Goal: Task Accomplishment & Management: Manage account settings

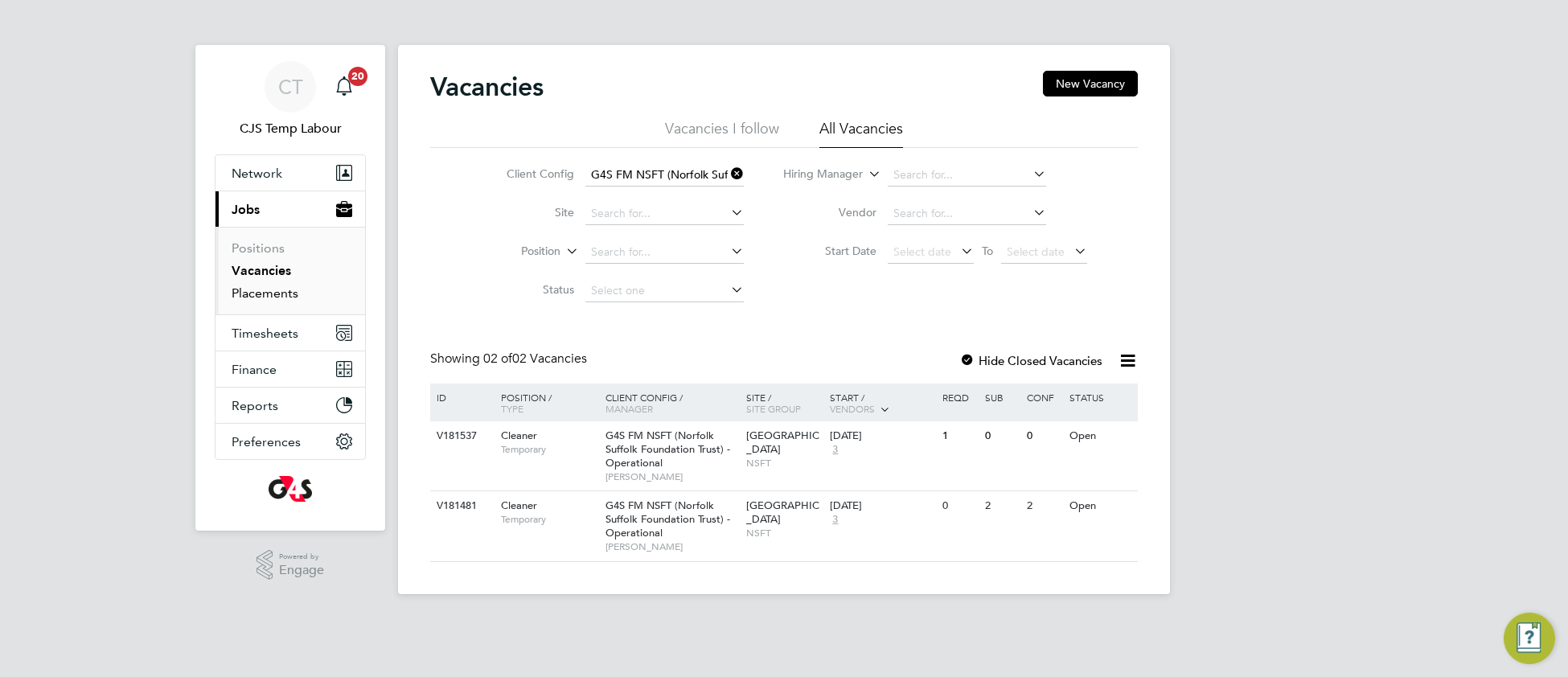
click at [259, 296] on link "Placements" at bounding box center [264, 292] width 67 height 15
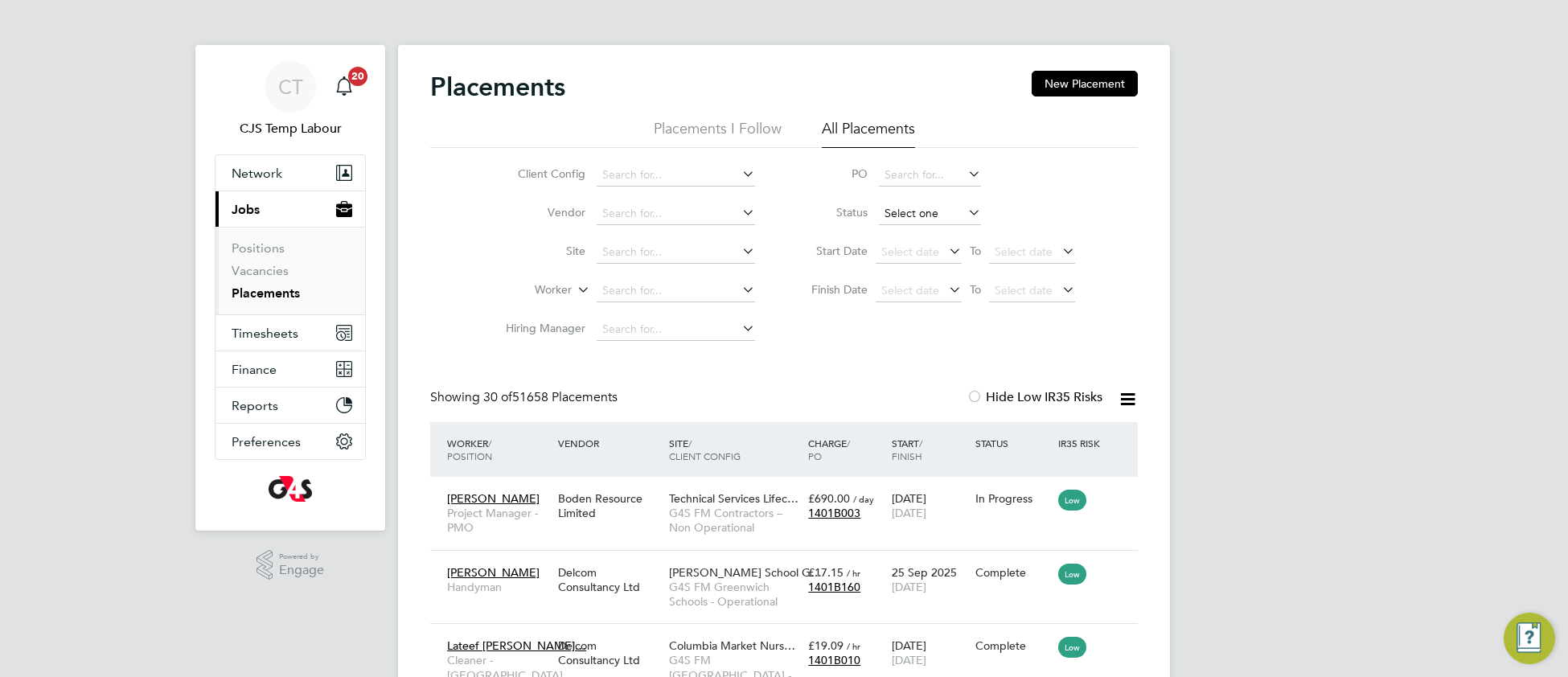
click at [923, 220] on input at bounding box center [930, 214] width 102 height 23
click at [914, 242] on li "Active" at bounding box center [930, 235] width 103 height 21
type input "Active"
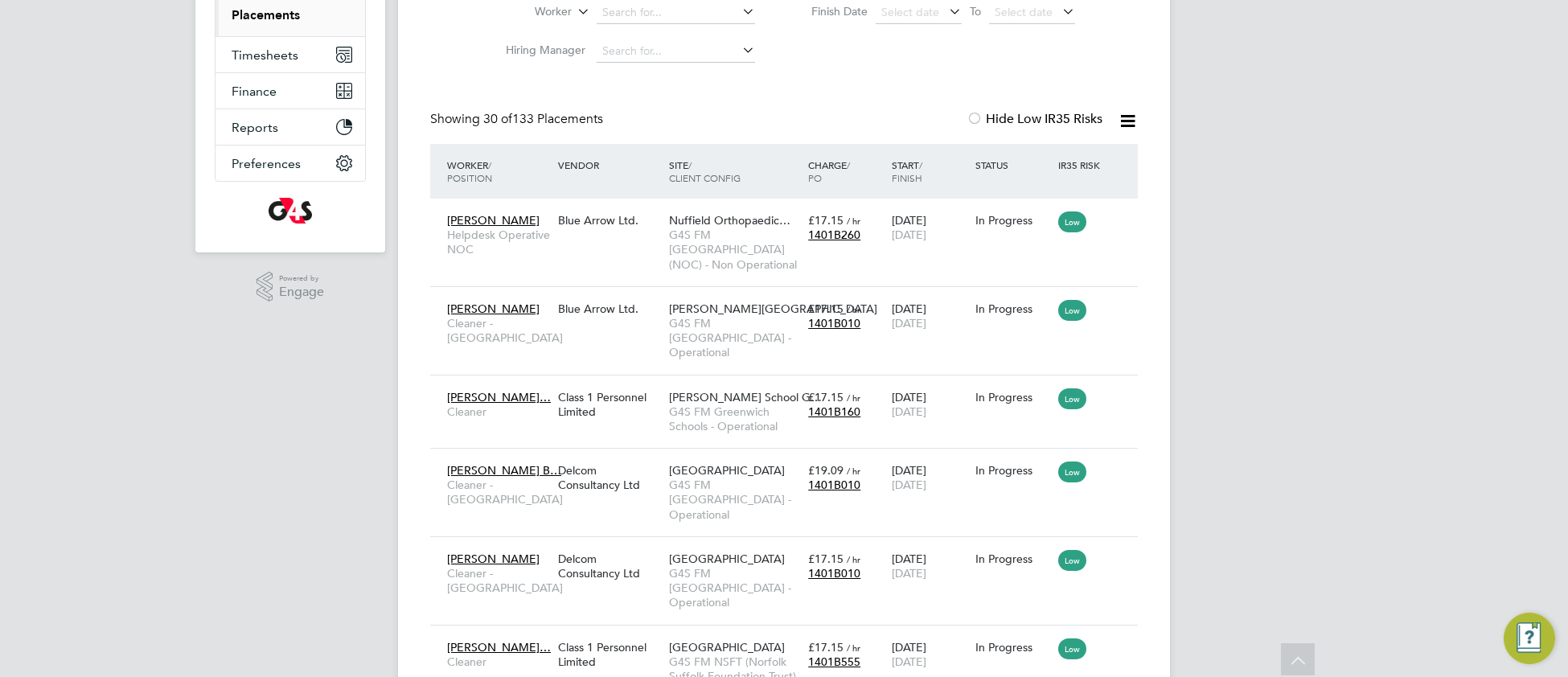
click at [1127, 120] on icon at bounding box center [1128, 121] width 20 height 20
click at [1058, 157] on li "Download Placements Report" at bounding box center [1048, 159] width 171 height 23
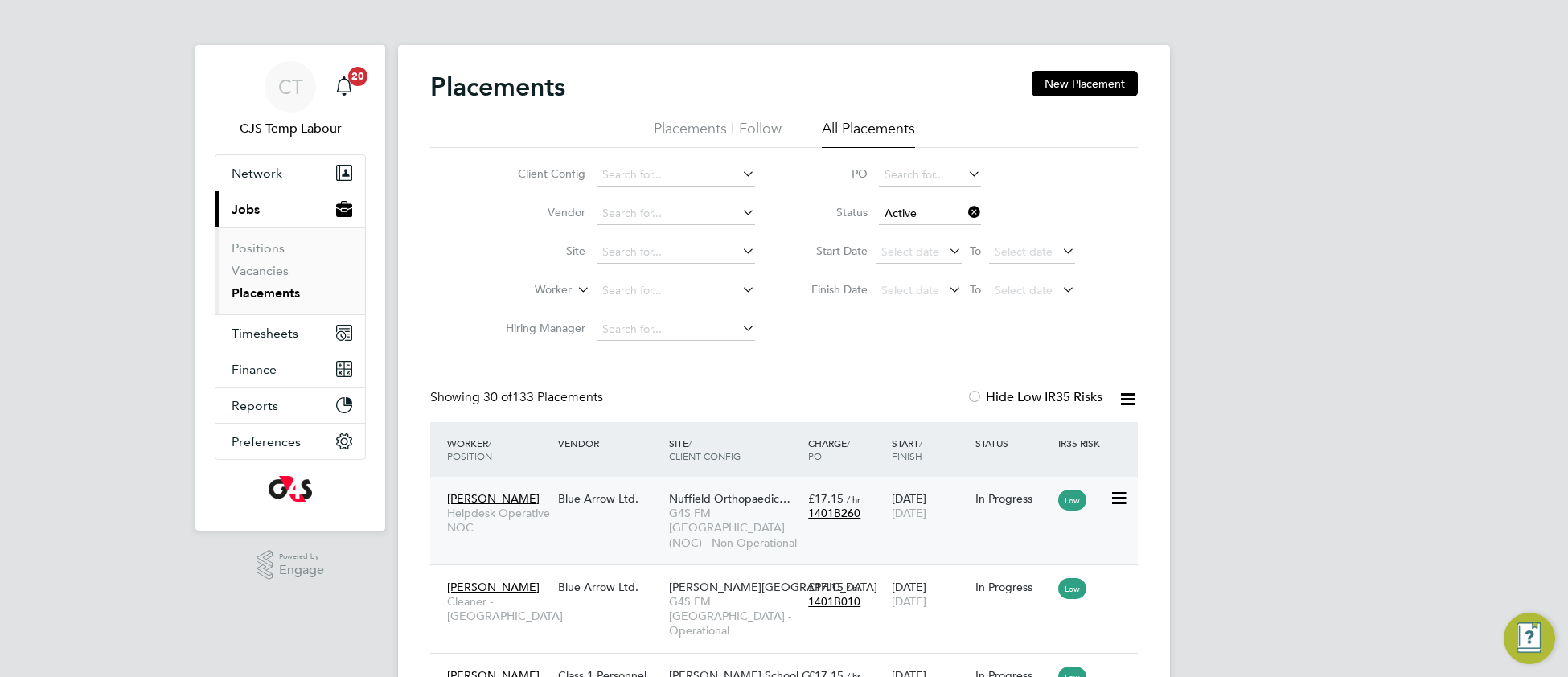
click at [666, 507] on div "Nuffield Orthopaedic… G4S FM Oxford (NOC) - Non Operational" at bounding box center [735, 520] width 139 height 75
click at [608, 284] on input at bounding box center [675, 290] width 158 height 23
click at [699, 308] on b "Green" at bounding box center [715, 313] width 32 height 14
type input "[PERSON_NAME]"
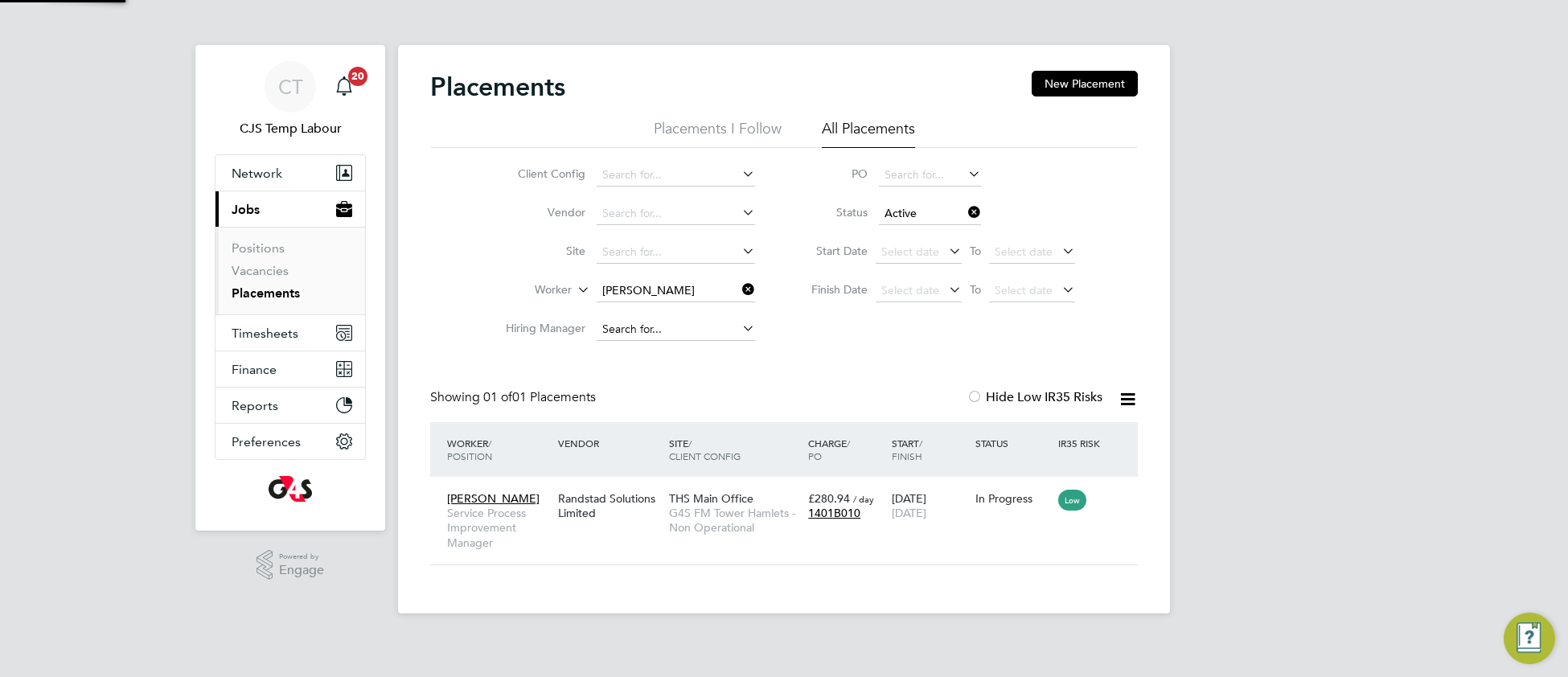
scroll to position [15, 77]
click at [640, 515] on div "Randstad Solutions Limited" at bounding box center [610, 505] width 111 height 45
click at [739, 290] on icon at bounding box center [739, 289] width 0 height 23
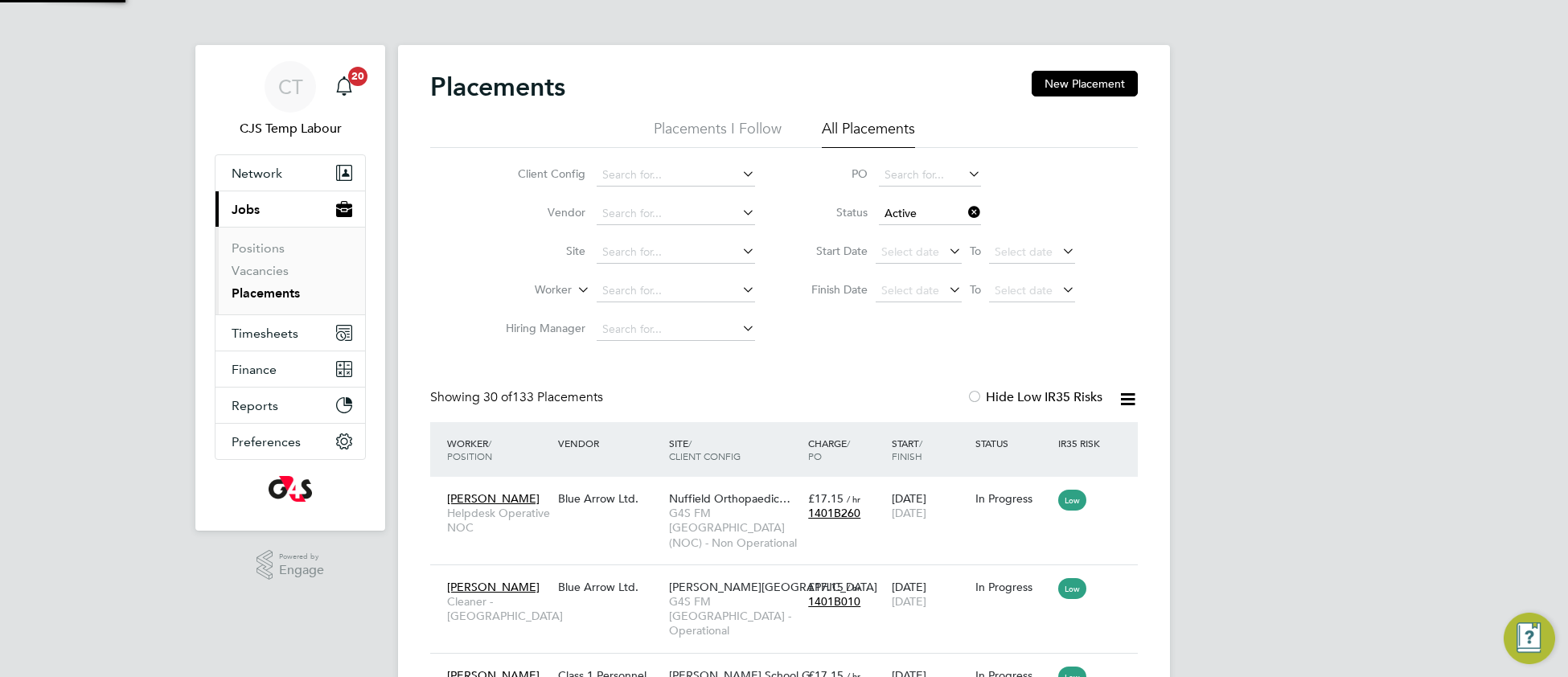
scroll to position [61, 138]
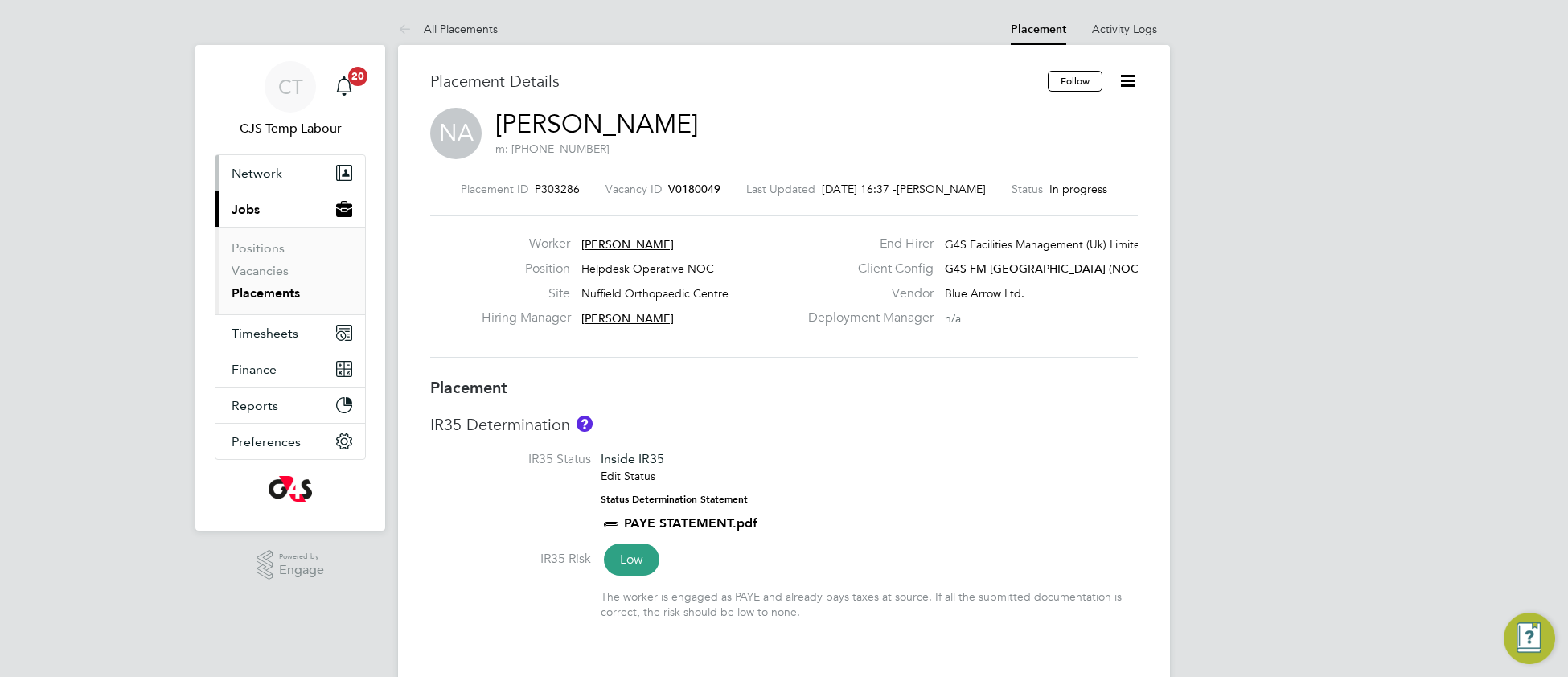
click at [250, 177] on span "Network" at bounding box center [257, 173] width 51 height 15
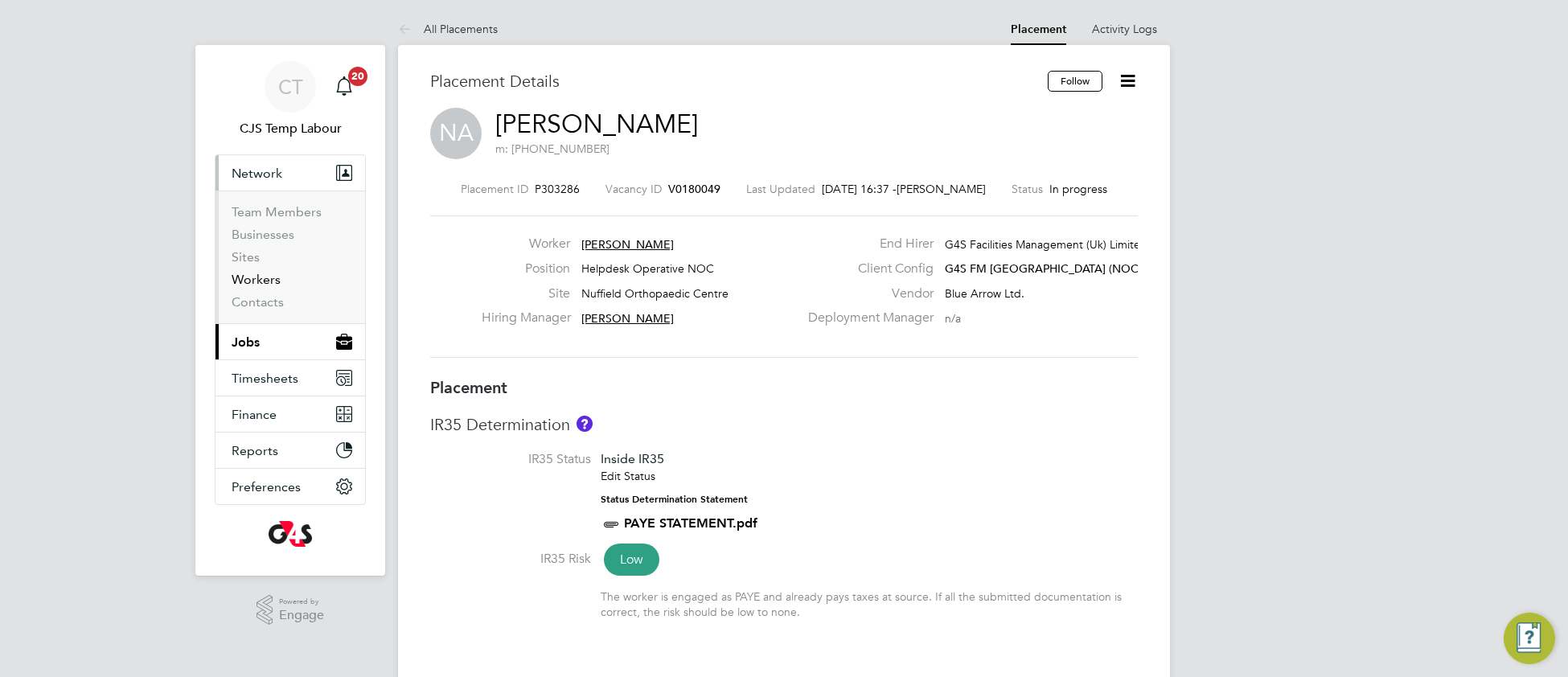
click at [262, 287] on link "Workers" at bounding box center [256, 278] width 49 height 15
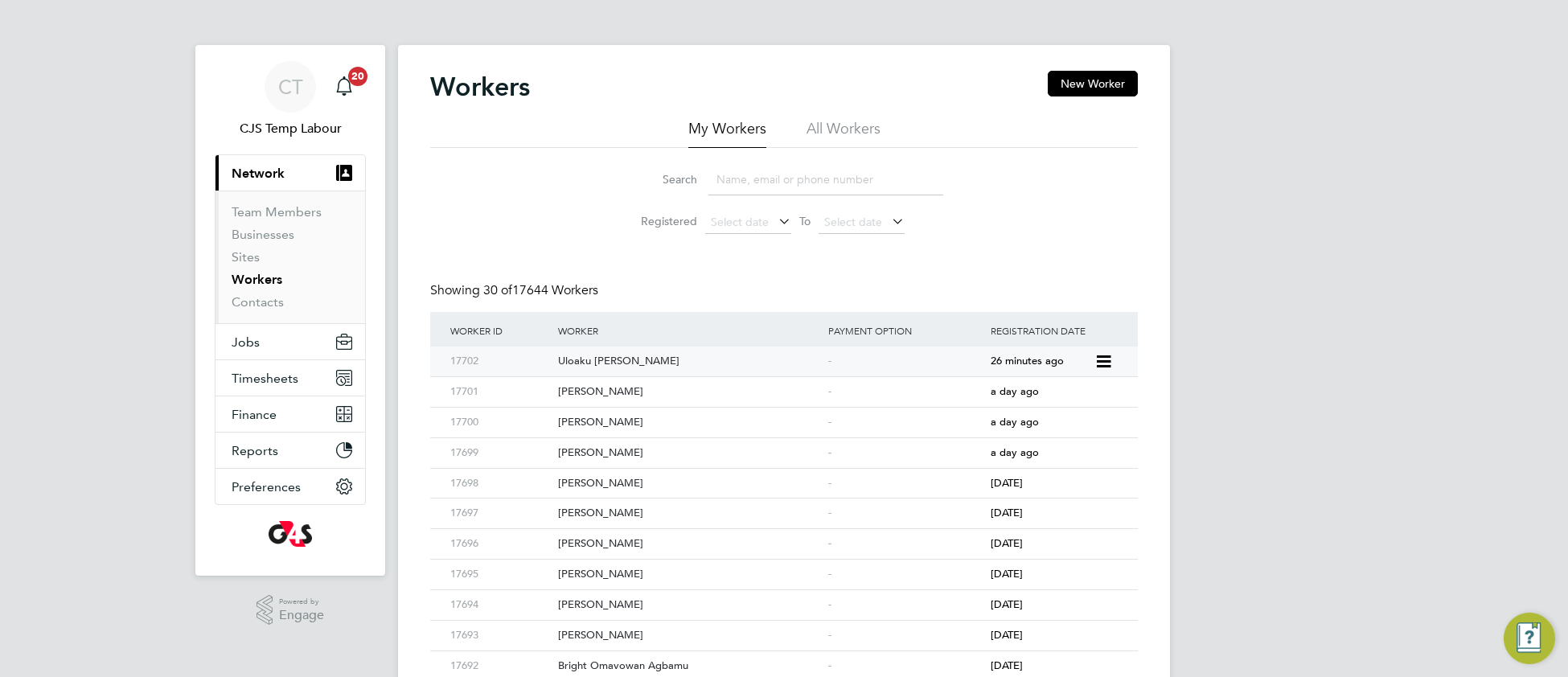
click at [733, 363] on div "Uloaku Brenda Nwuju" at bounding box center [689, 362] width 270 height 30
click at [256, 344] on span "Jobs" at bounding box center [246, 341] width 28 height 15
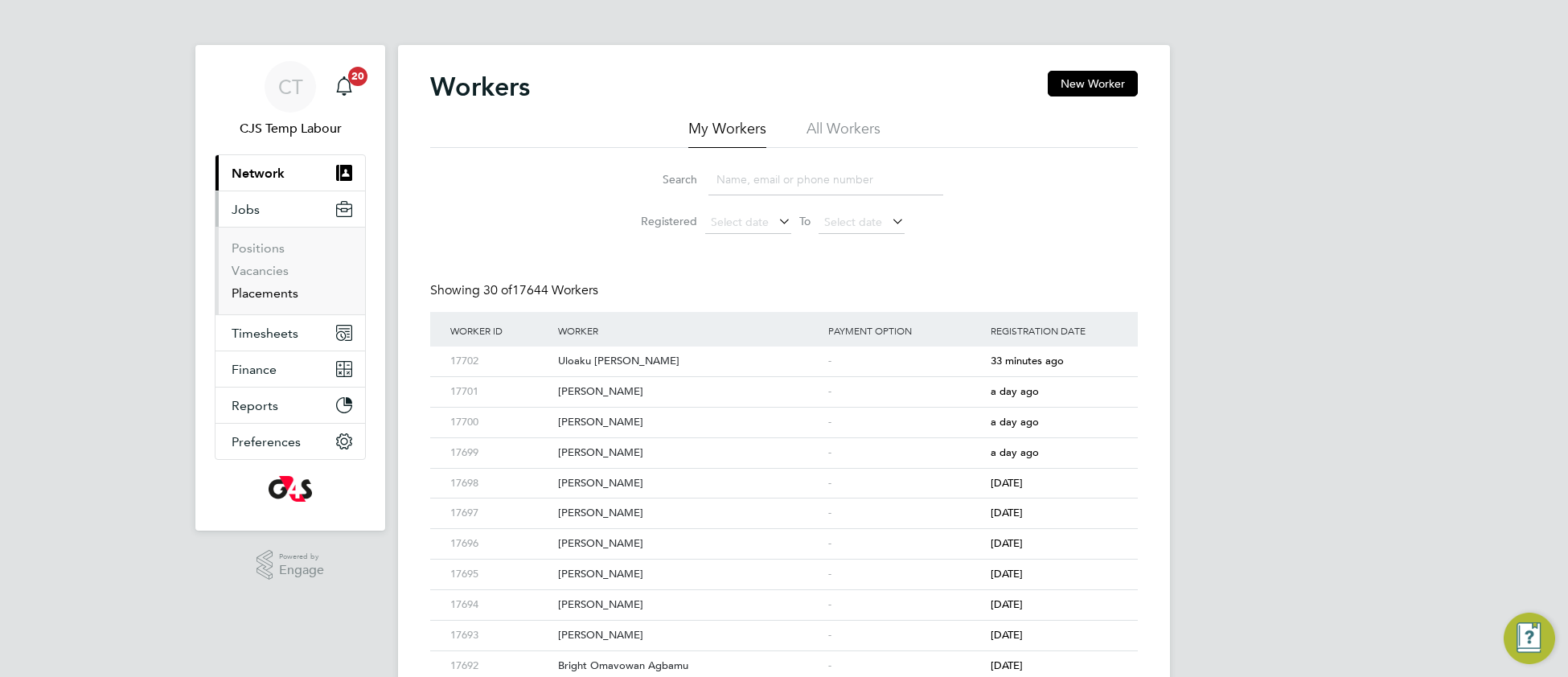
click at [266, 296] on link "Placements" at bounding box center [264, 292] width 67 height 15
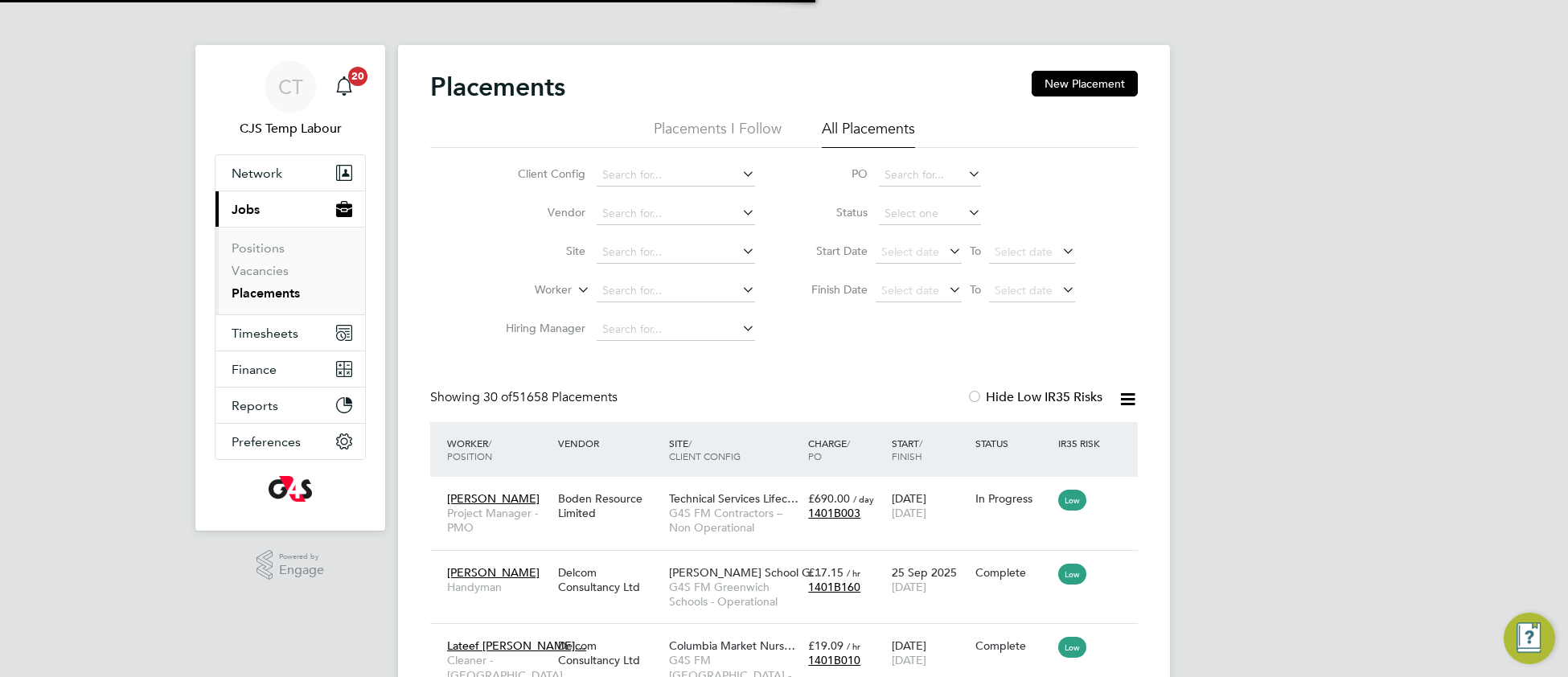
scroll to position [61, 138]
click at [673, 291] on input at bounding box center [675, 290] width 158 height 23
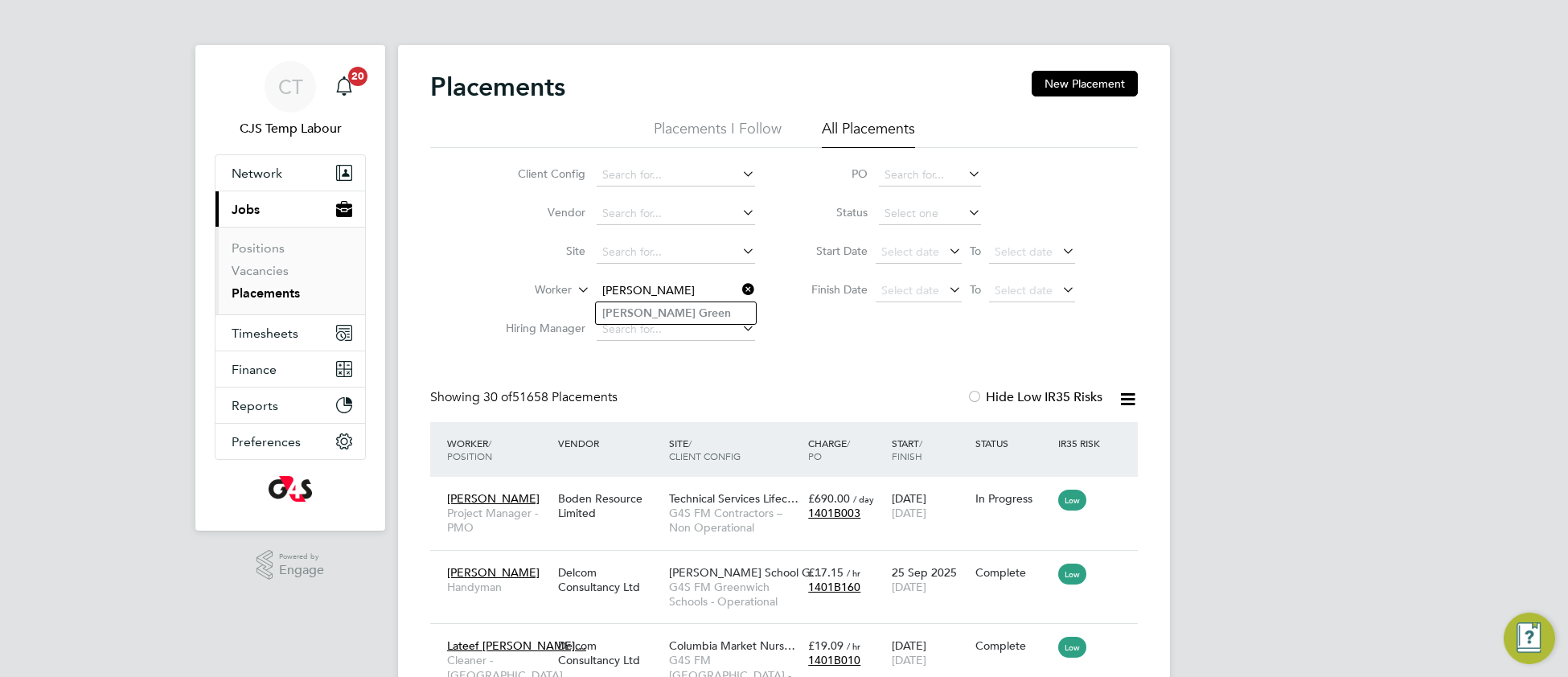
click at [713, 309] on li "Colin Green" at bounding box center [675, 313] width 160 height 22
type input "[PERSON_NAME]"
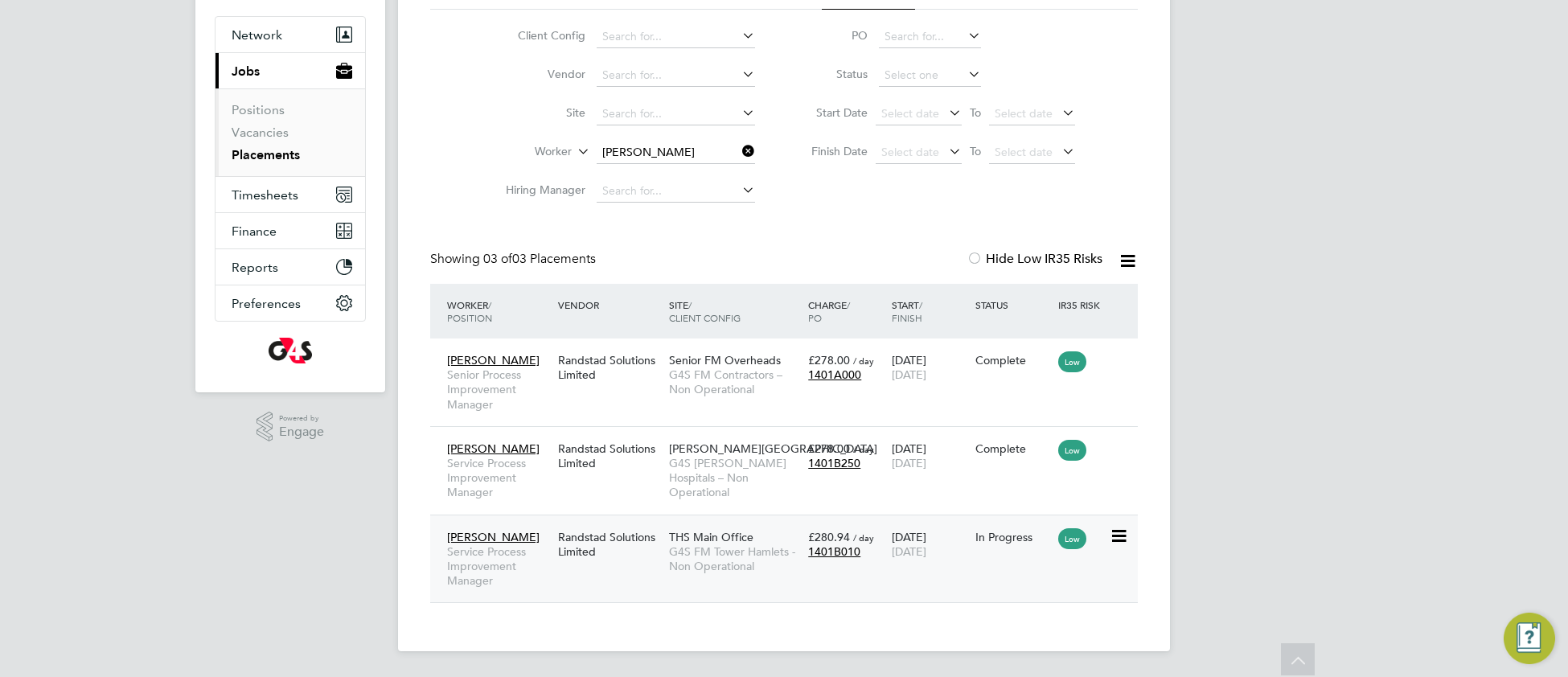
click at [700, 568] on span "G4S FM Tower Hamlets - Non Operational" at bounding box center [735, 558] width 131 height 29
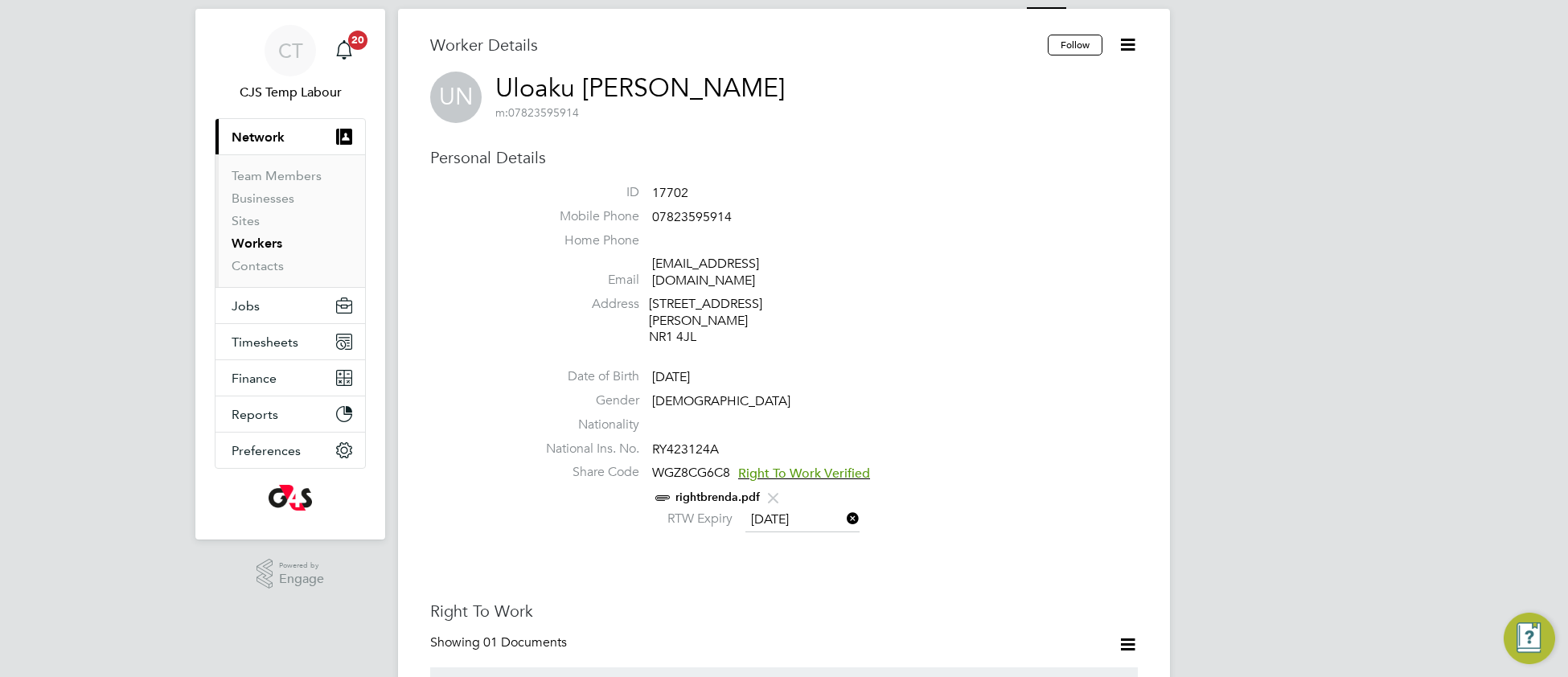
scroll to position [170, 0]
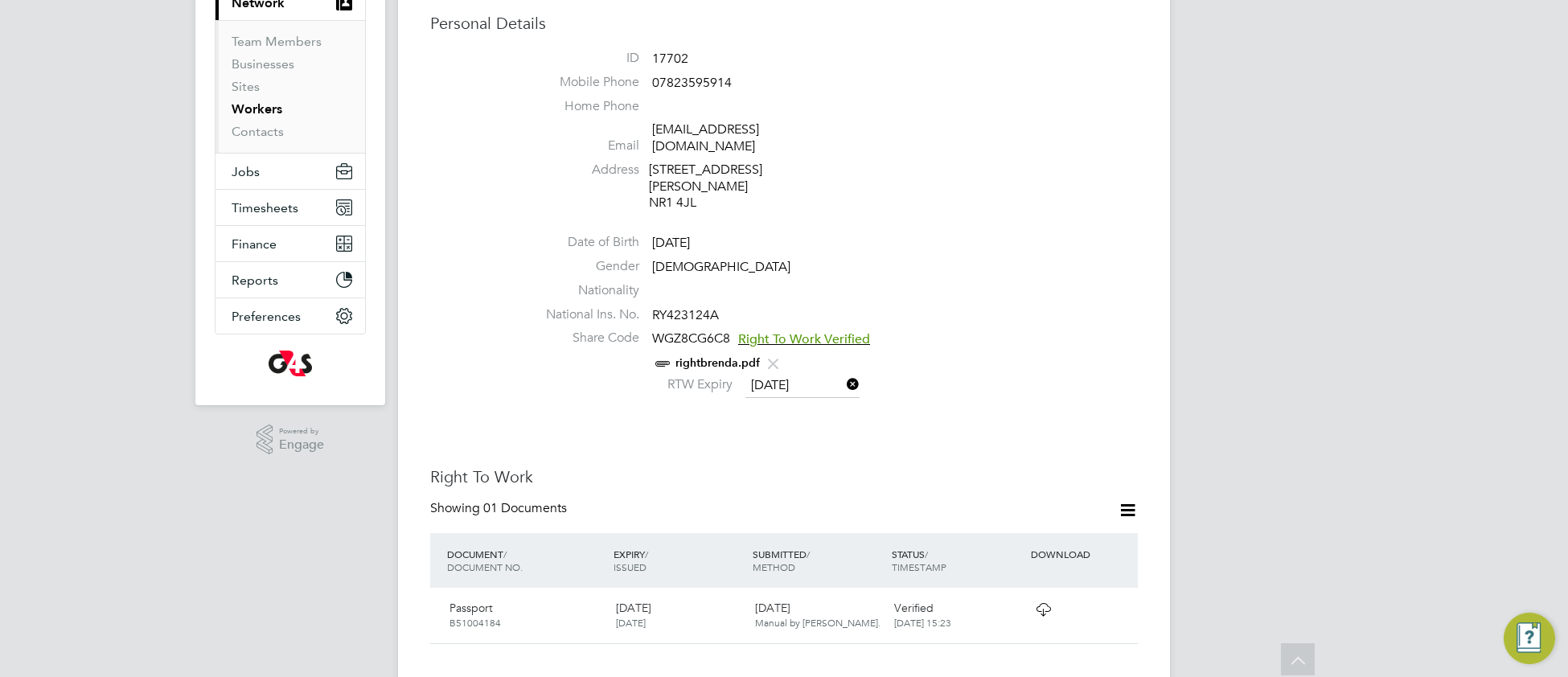
click at [727, 356] on link "rightbrenda.pdf" at bounding box center [717, 363] width 85 height 14
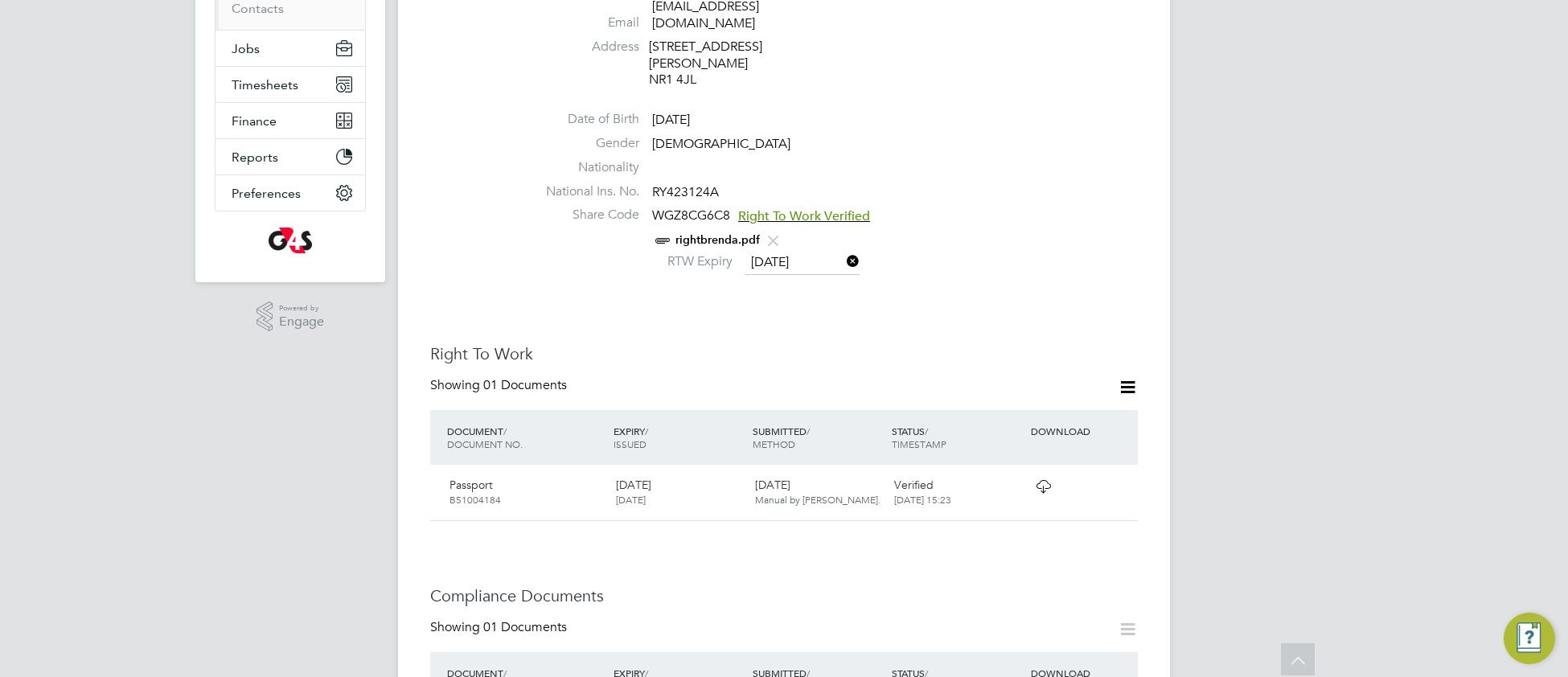
scroll to position [299, 0]
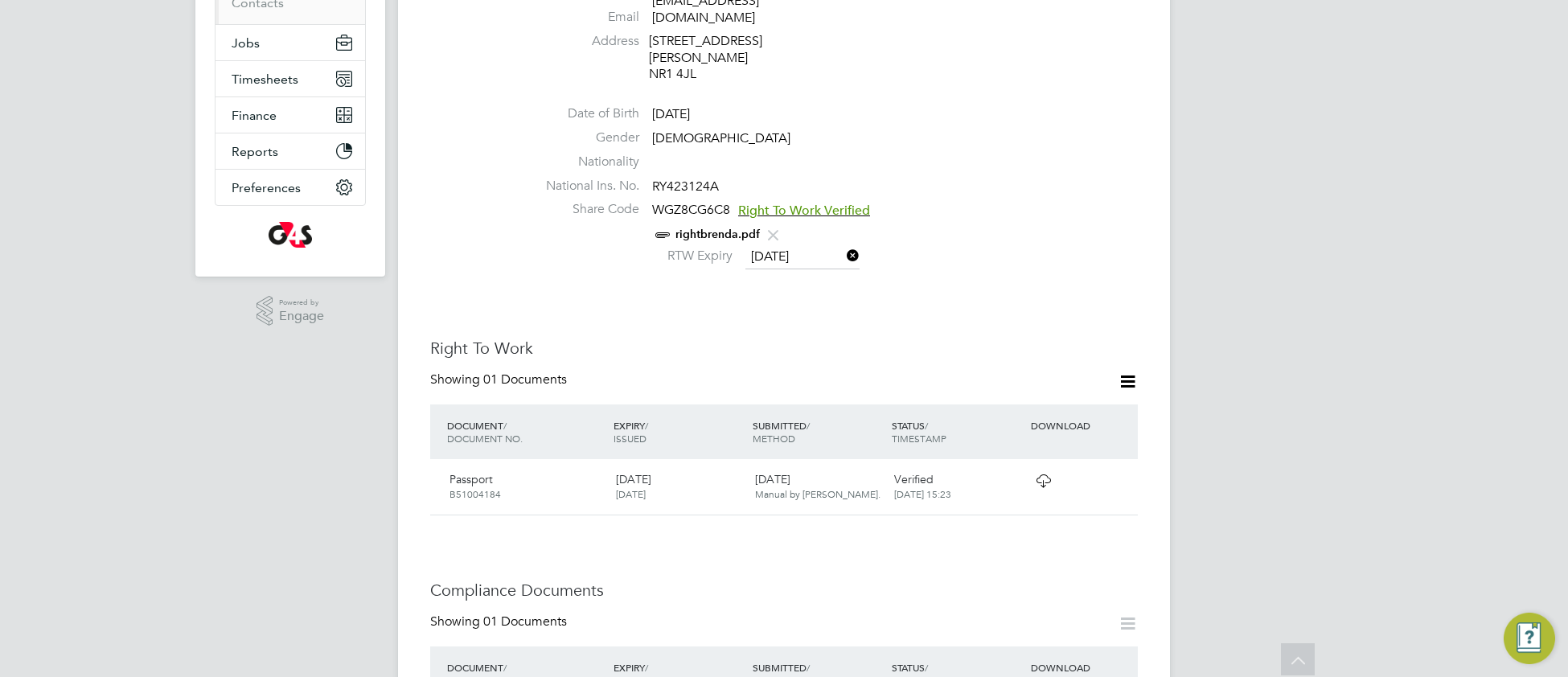
click at [1044, 474] on icon at bounding box center [1043, 480] width 20 height 13
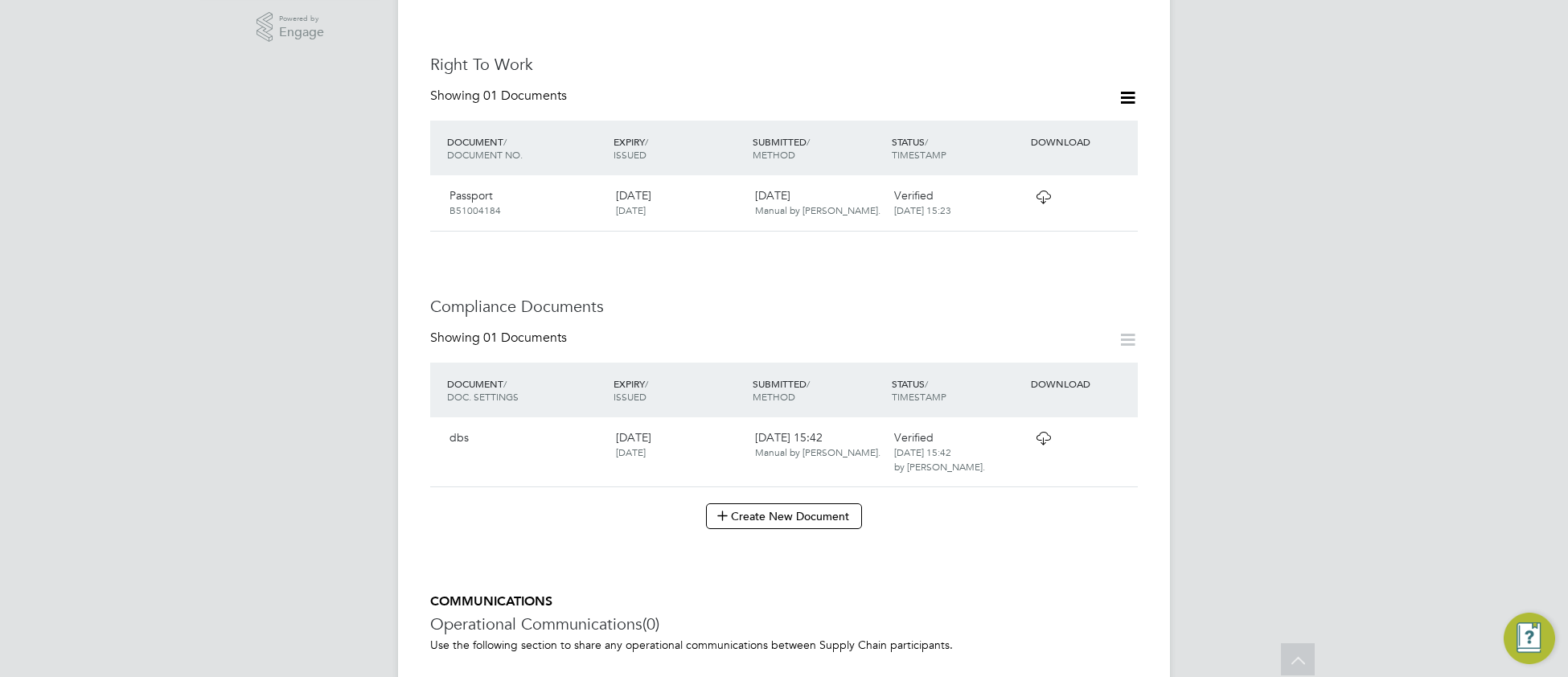
scroll to position [615, 0]
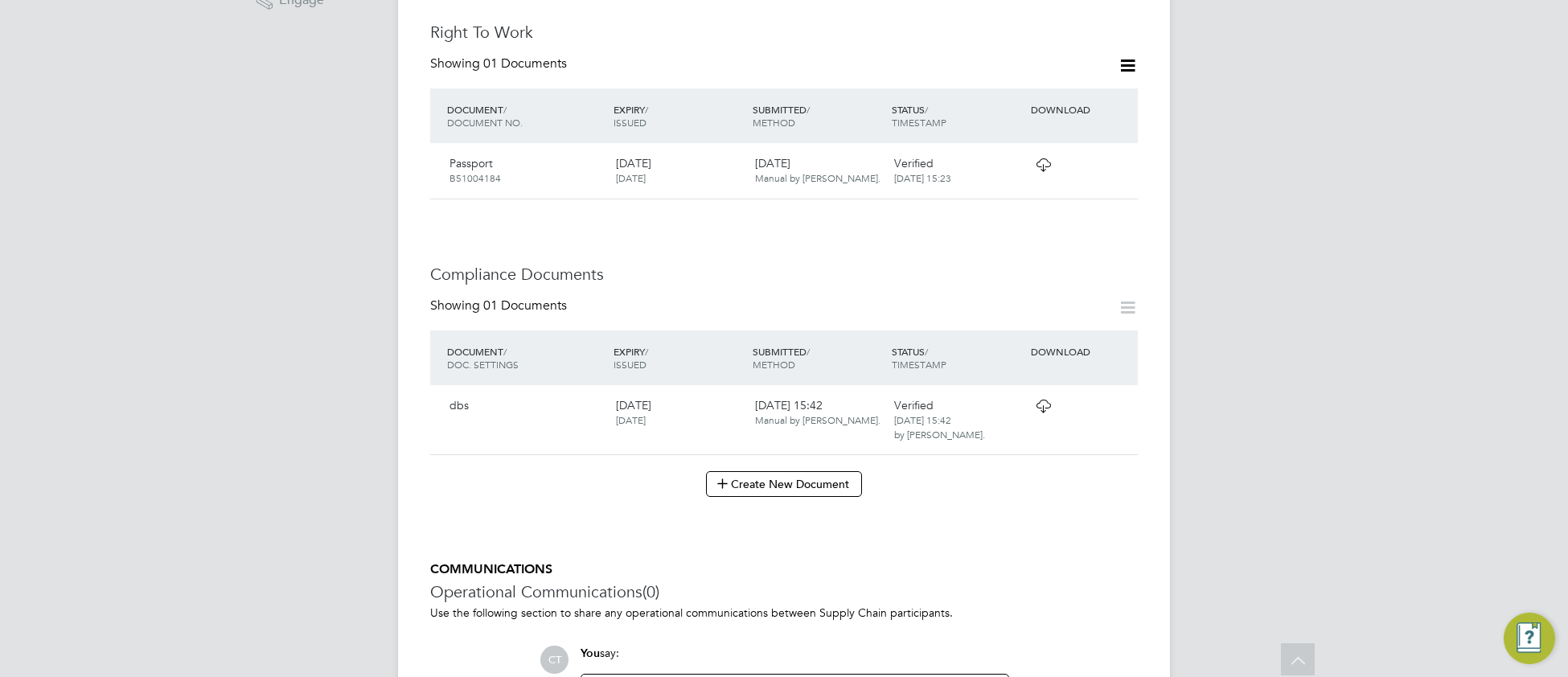
click at [1040, 400] on icon at bounding box center [1043, 406] width 20 height 13
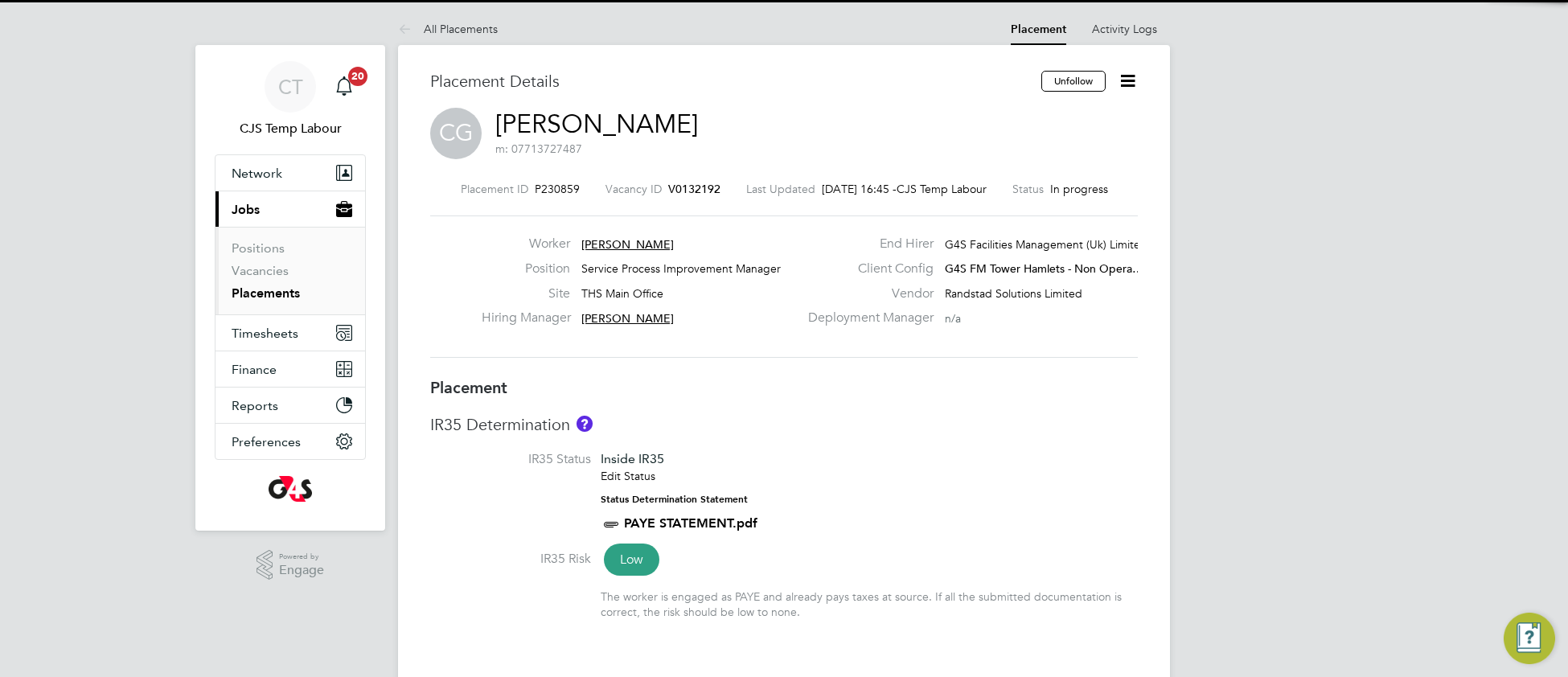
click at [801, 469] on li "IR35 Status Inside IR35 Edit Status Status Determination Statement PAYE STATEME…" at bounding box center [784, 500] width 708 height 98
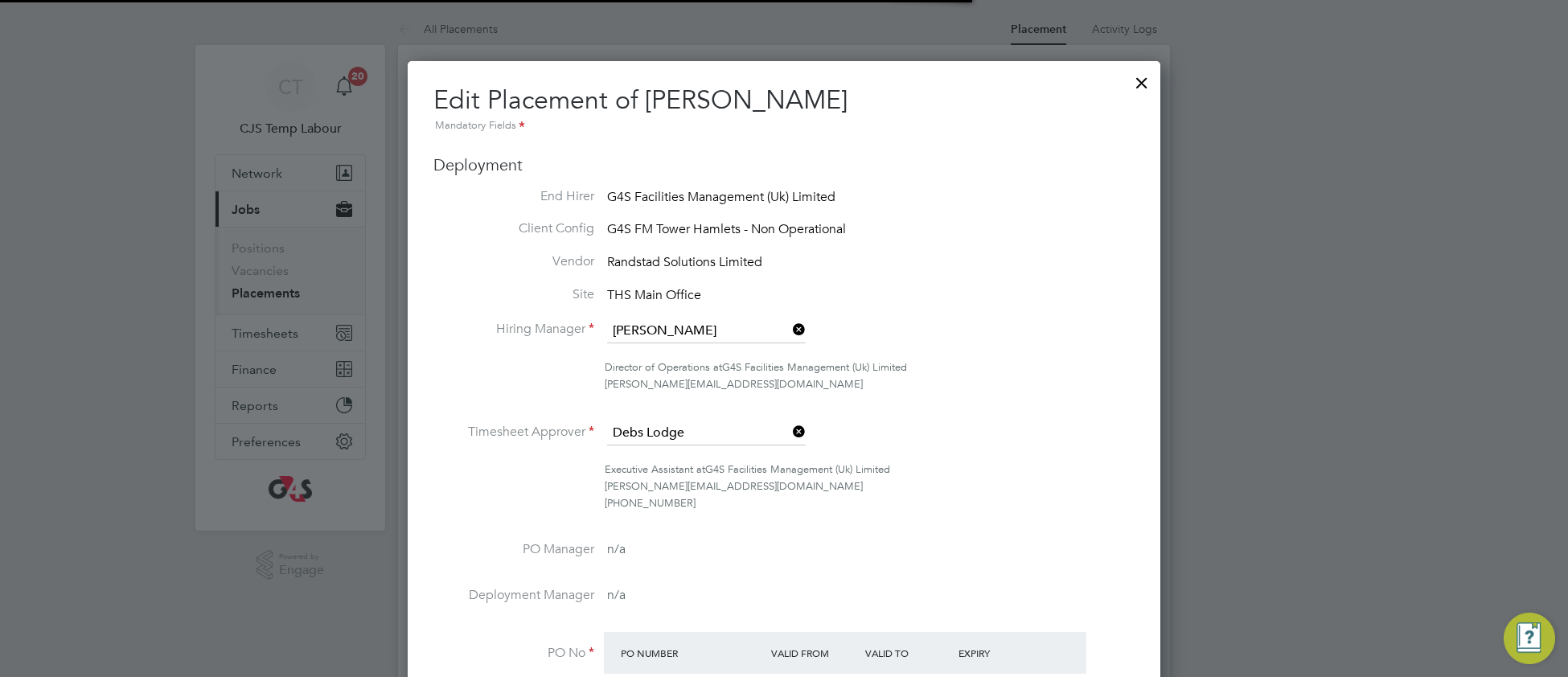
scroll to position [0, 7]
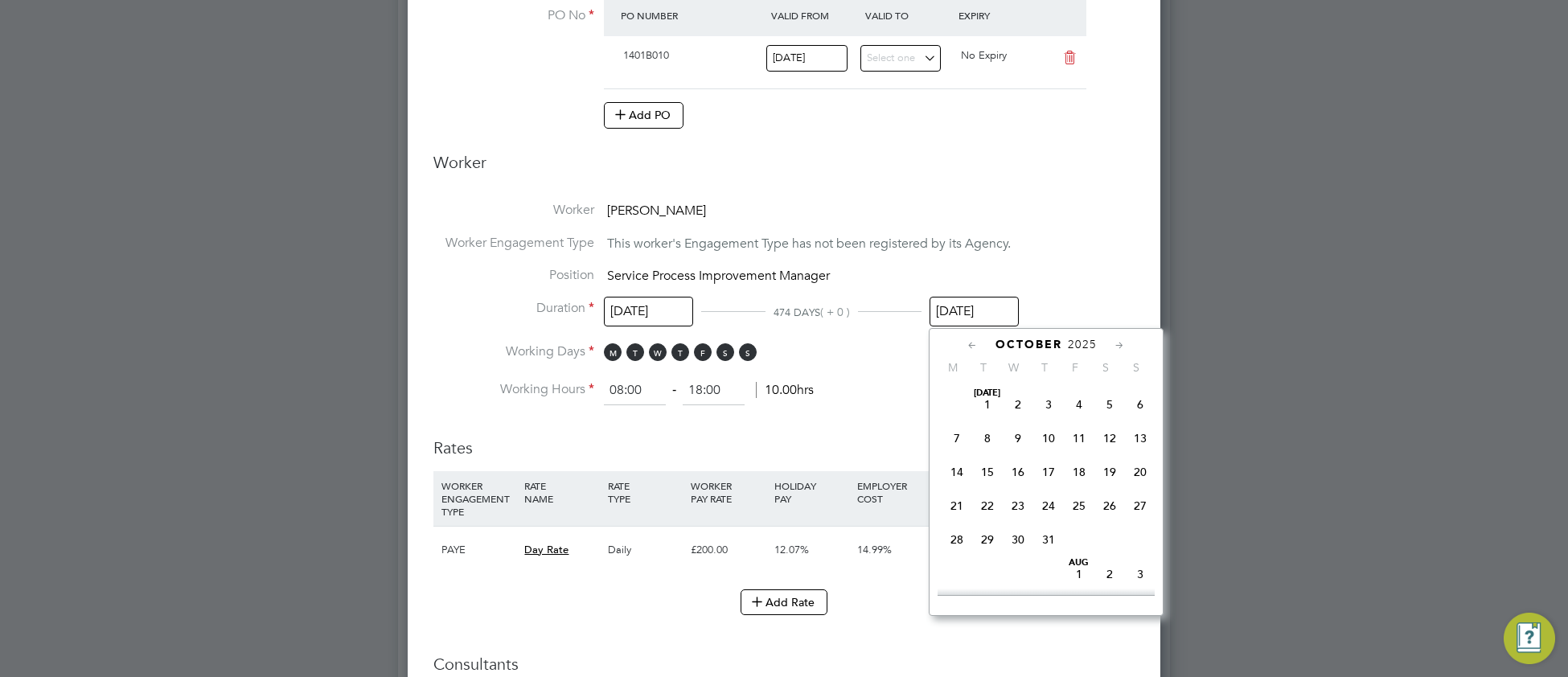
click at [964, 317] on input "31 Oct 2025" at bounding box center [974, 311] width 89 height 30
click at [1019, 545] on span "31" at bounding box center [1017, 530] width 31 height 31
type input "[DATE]"
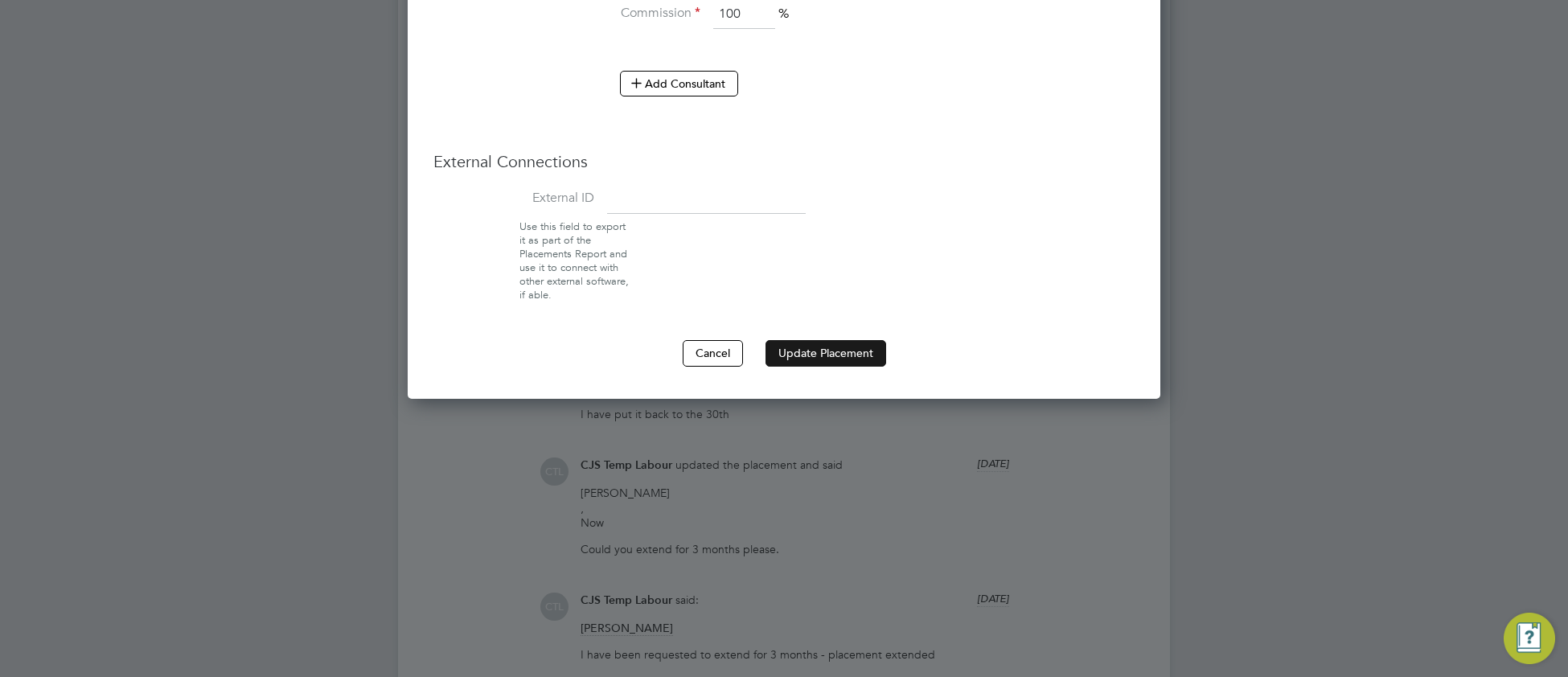
click at [800, 347] on button "Update Placement" at bounding box center [825, 353] width 120 height 26
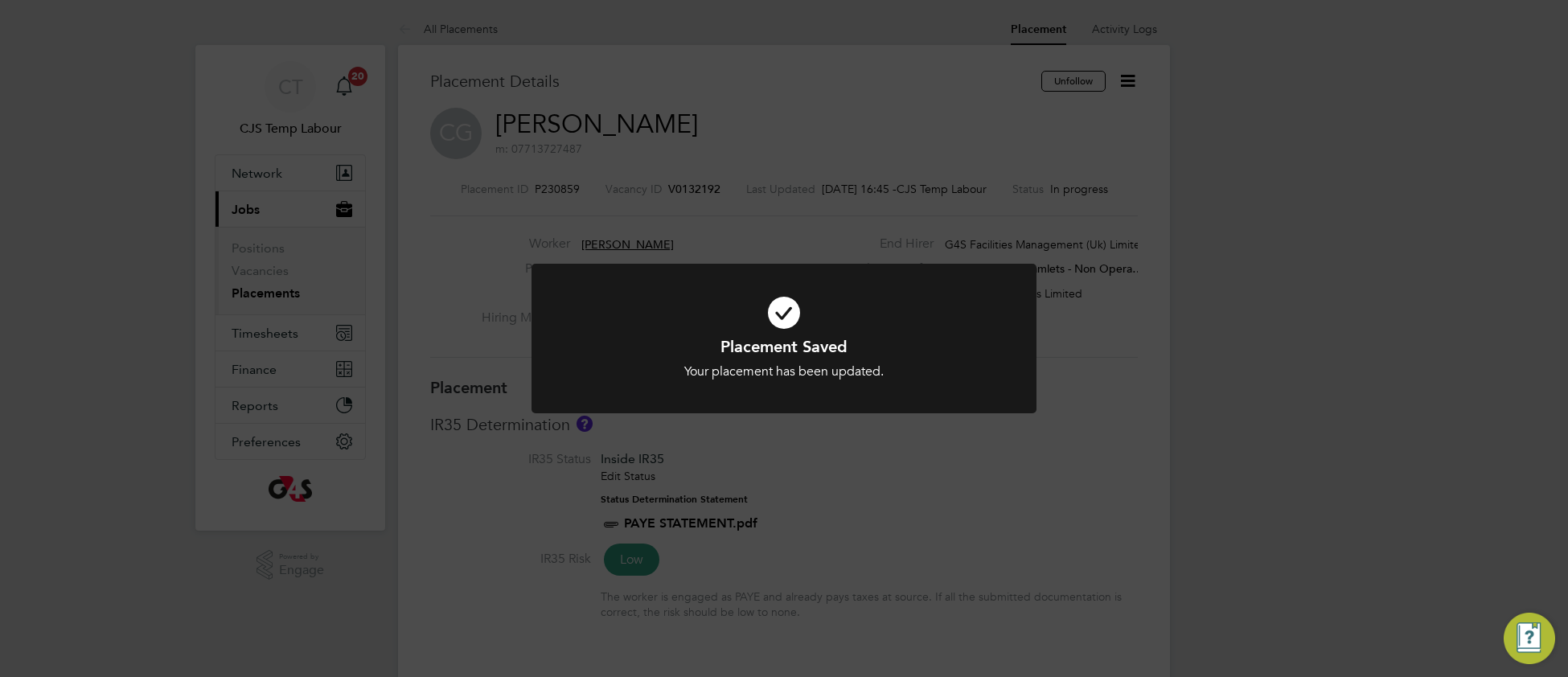
click at [614, 303] on icon at bounding box center [784, 312] width 419 height 63
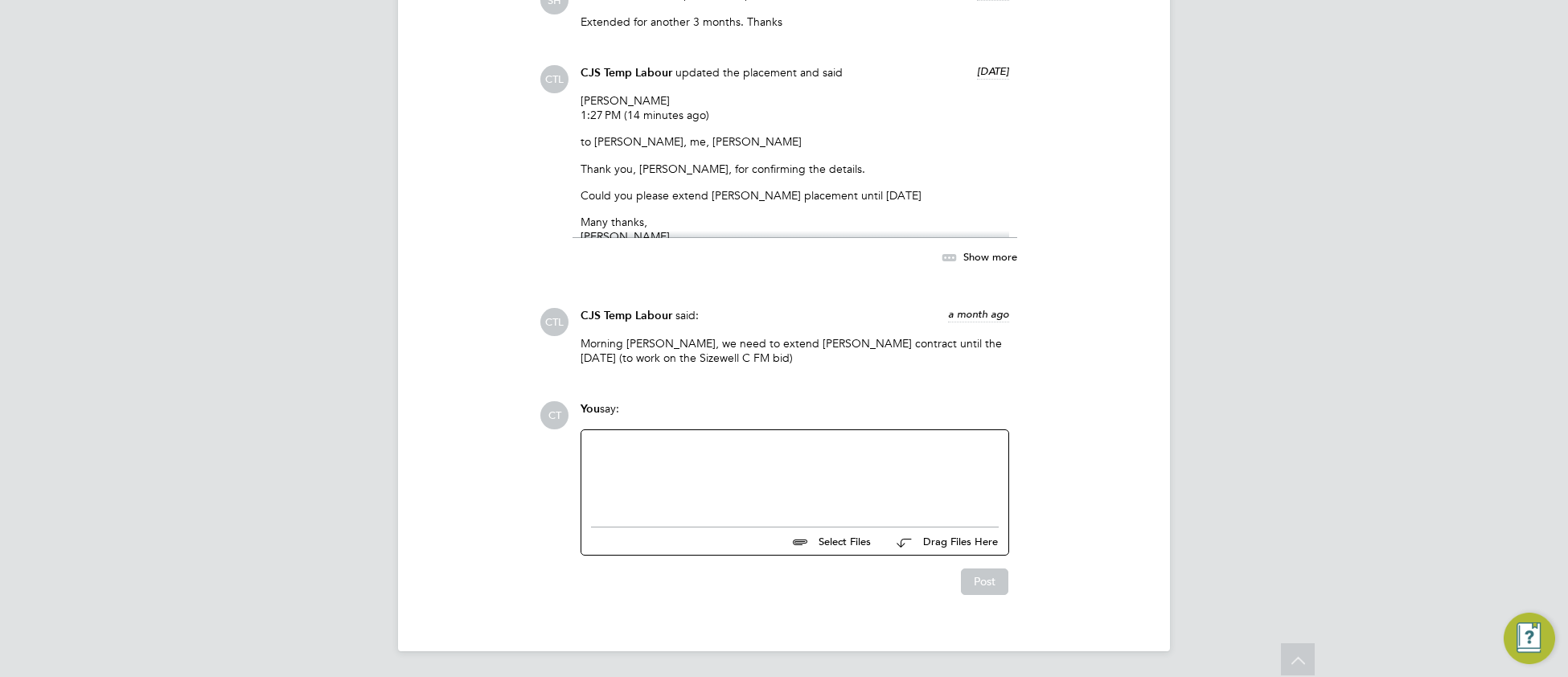
click at [608, 453] on div at bounding box center [794, 474] width 408 height 70
paste div
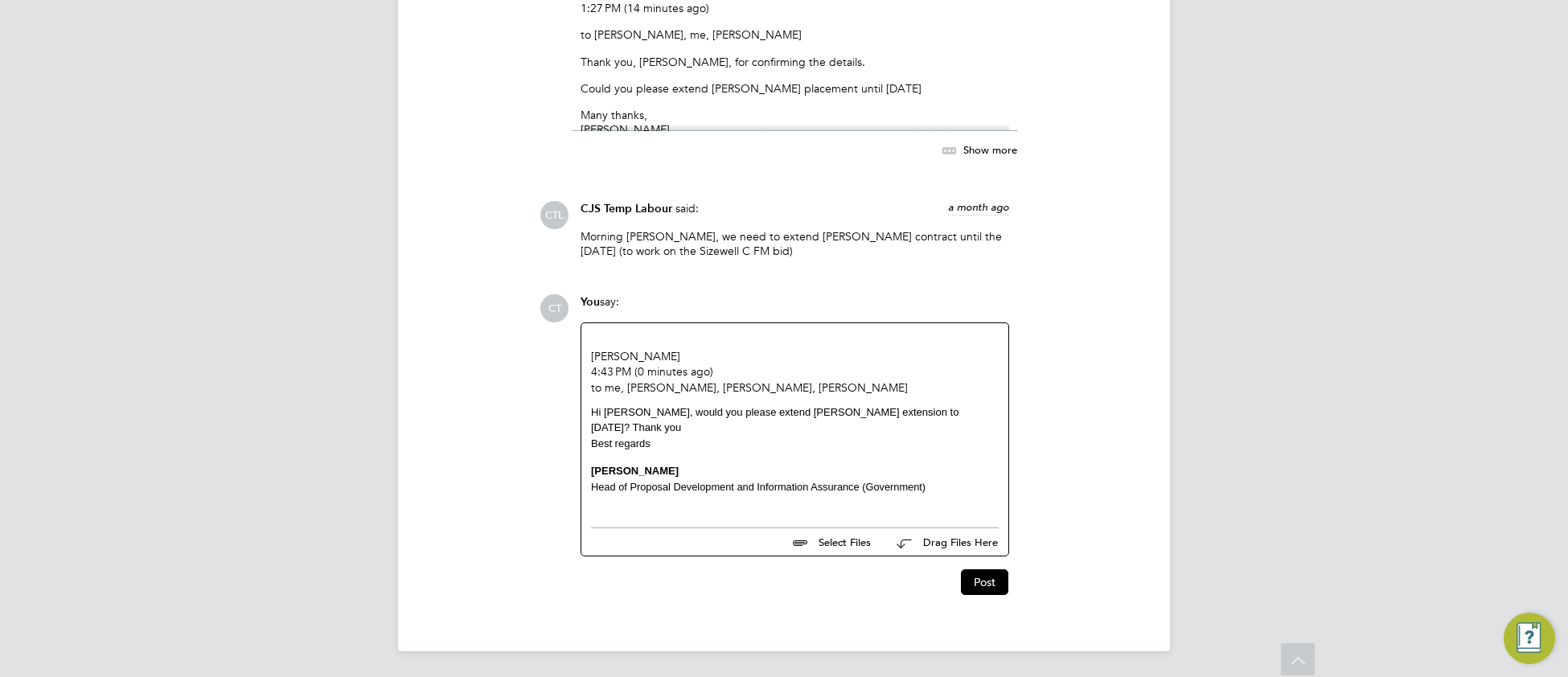
drag, startPoint x: 959, startPoint y: 414, endPoint x: 1006, endPoint y: 464, distance: 68.6
click at [960, 414] on div "Hi Yvonne, would you please extend Colin Green's extension to 31st December? Th…" at bounding box center [794, 421] width 408 height 32
click at [996, 594] on button "Post" at bounding box center [984, 583] width 48 height 26
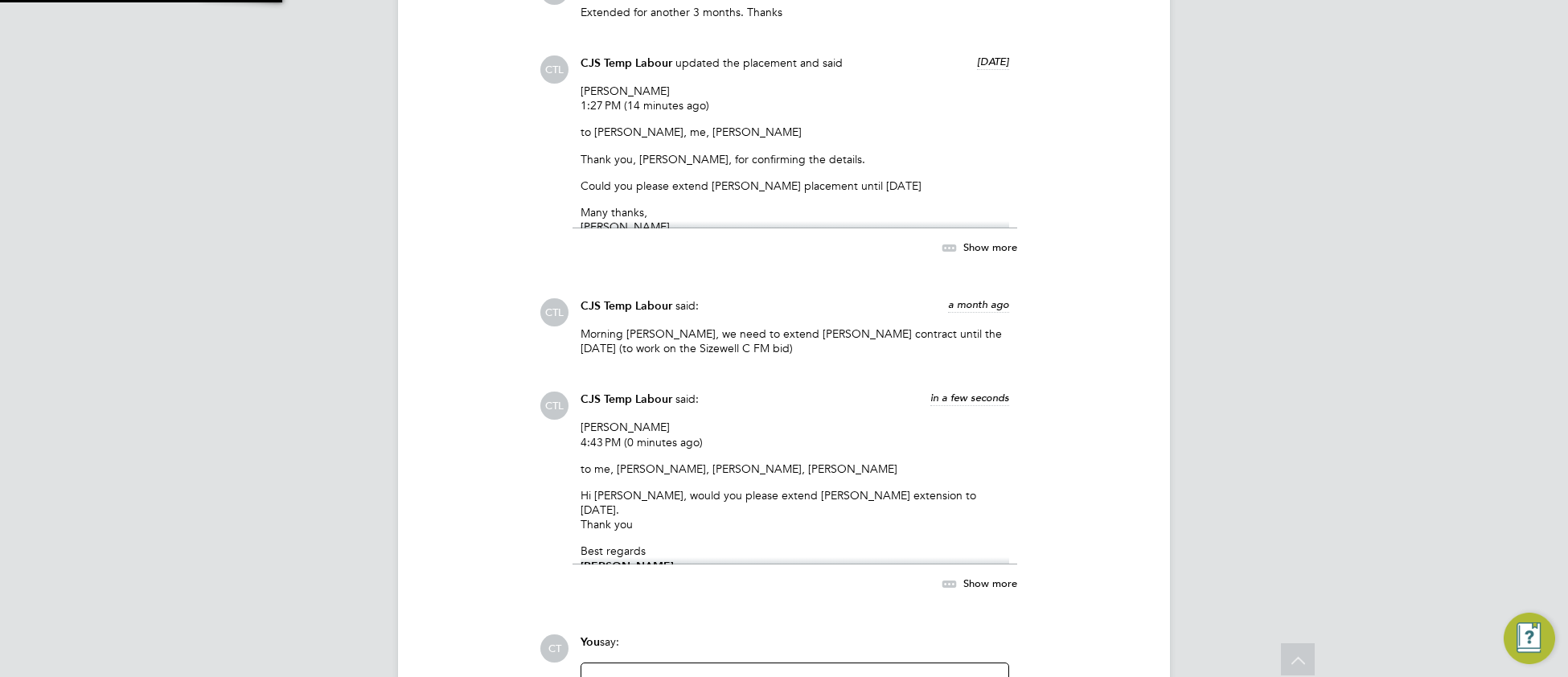
scroll to position [2473, 0]
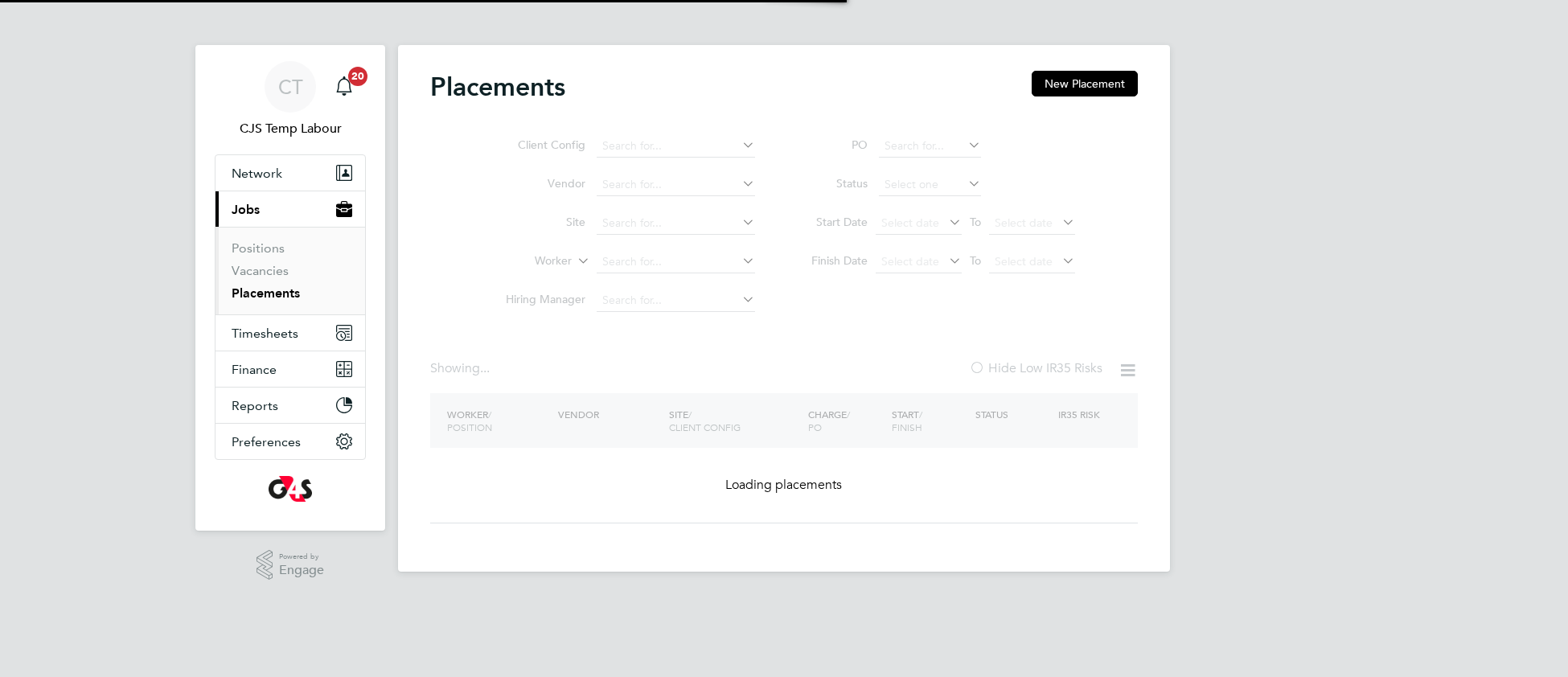
type input "[PERSON_NAME]"
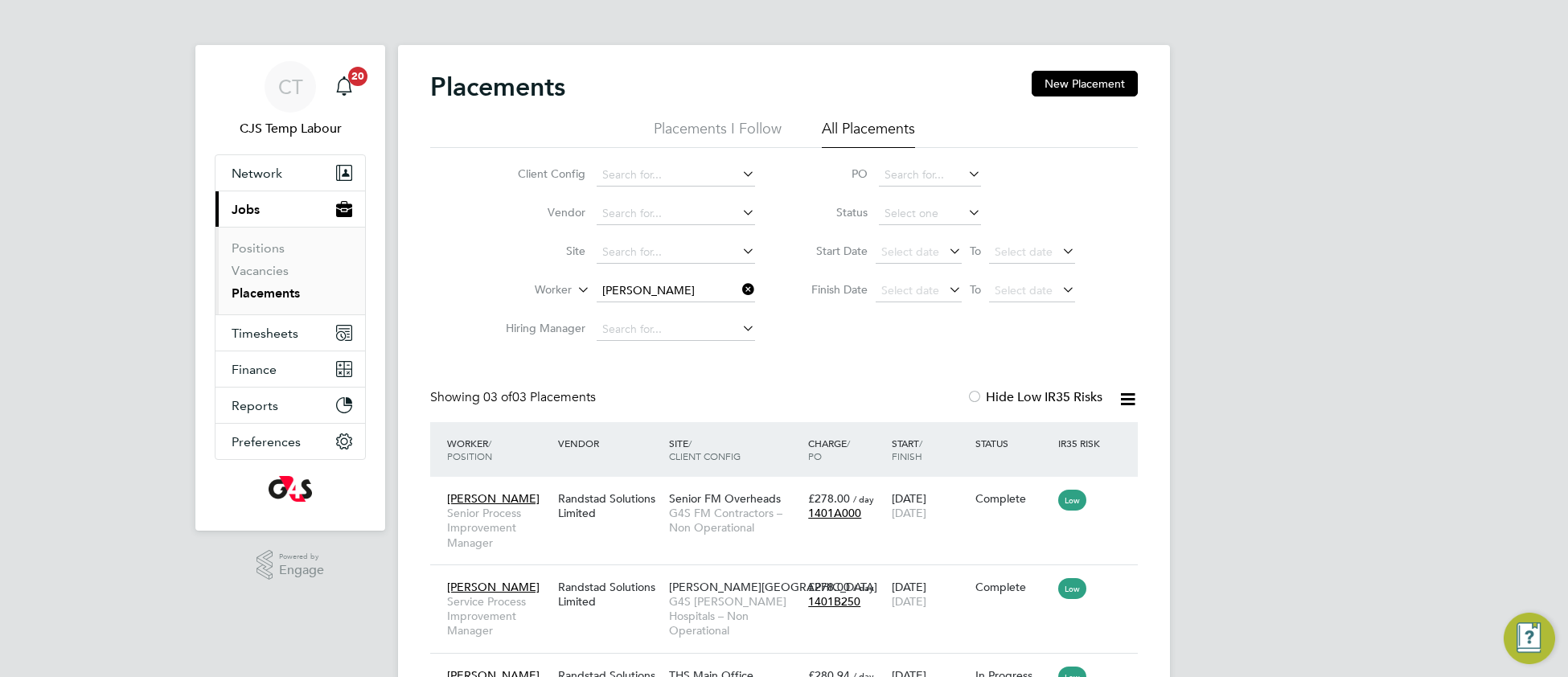
click at [271, 293] on link "Placements" at bounding box center [265, 292] width 69 height 15
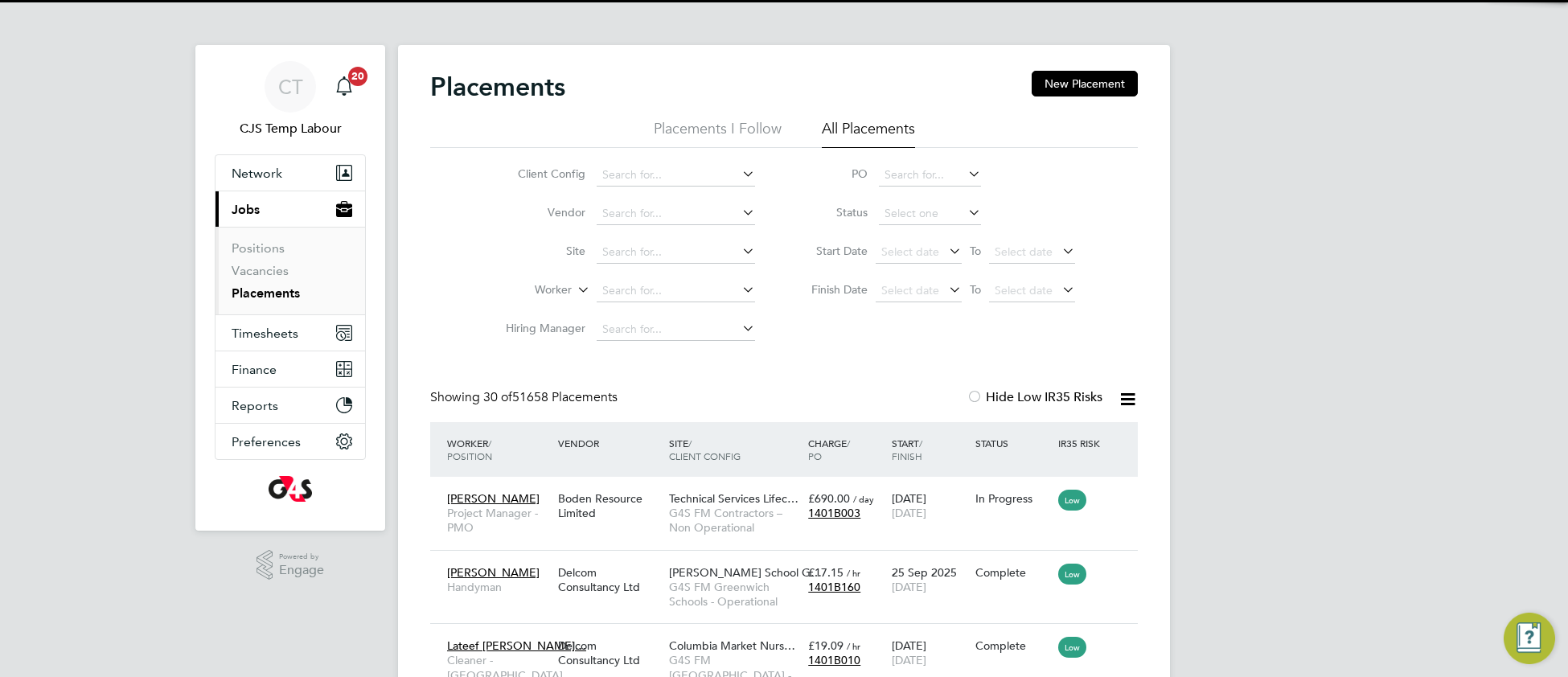
scroll to position [61, 138]
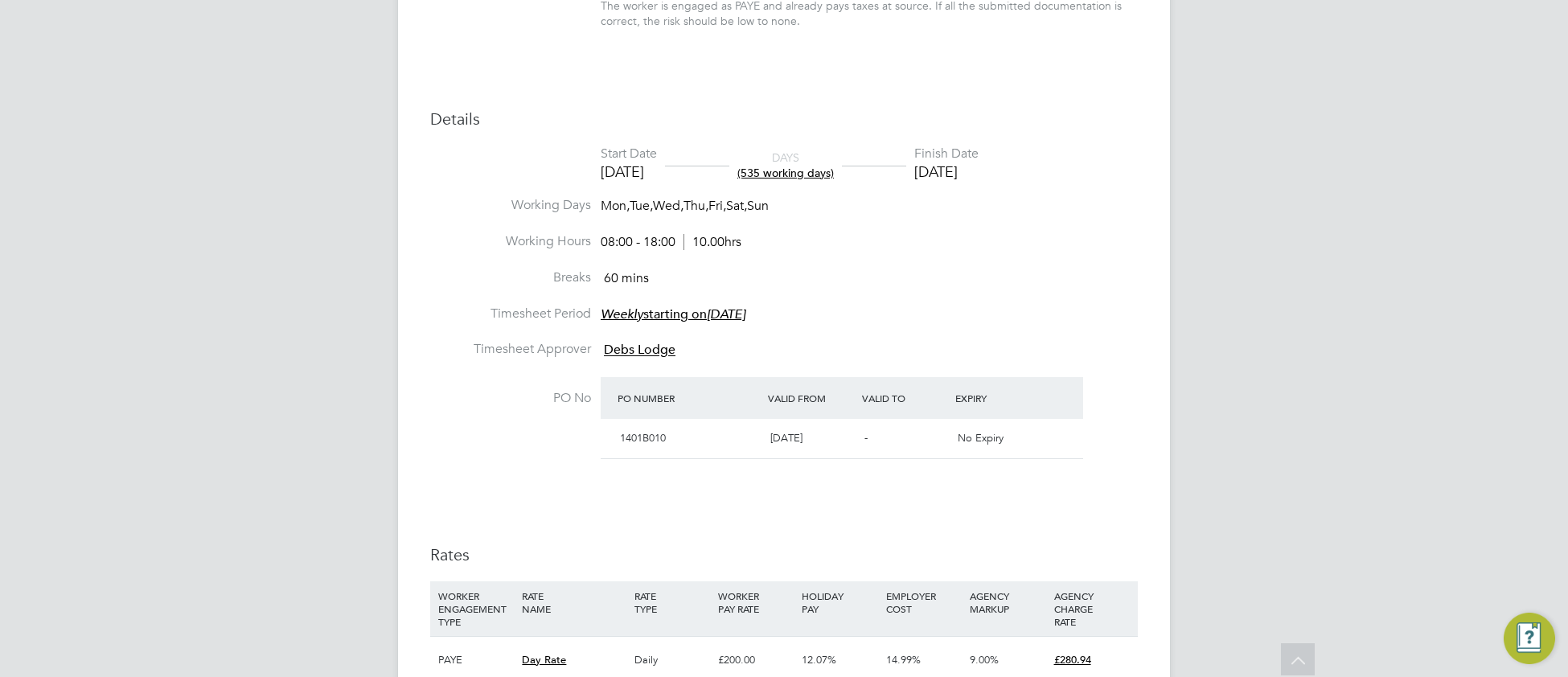
scroll to position [347, 0]
